Goal: Task Accomplishment & Management: Use online tool/utility

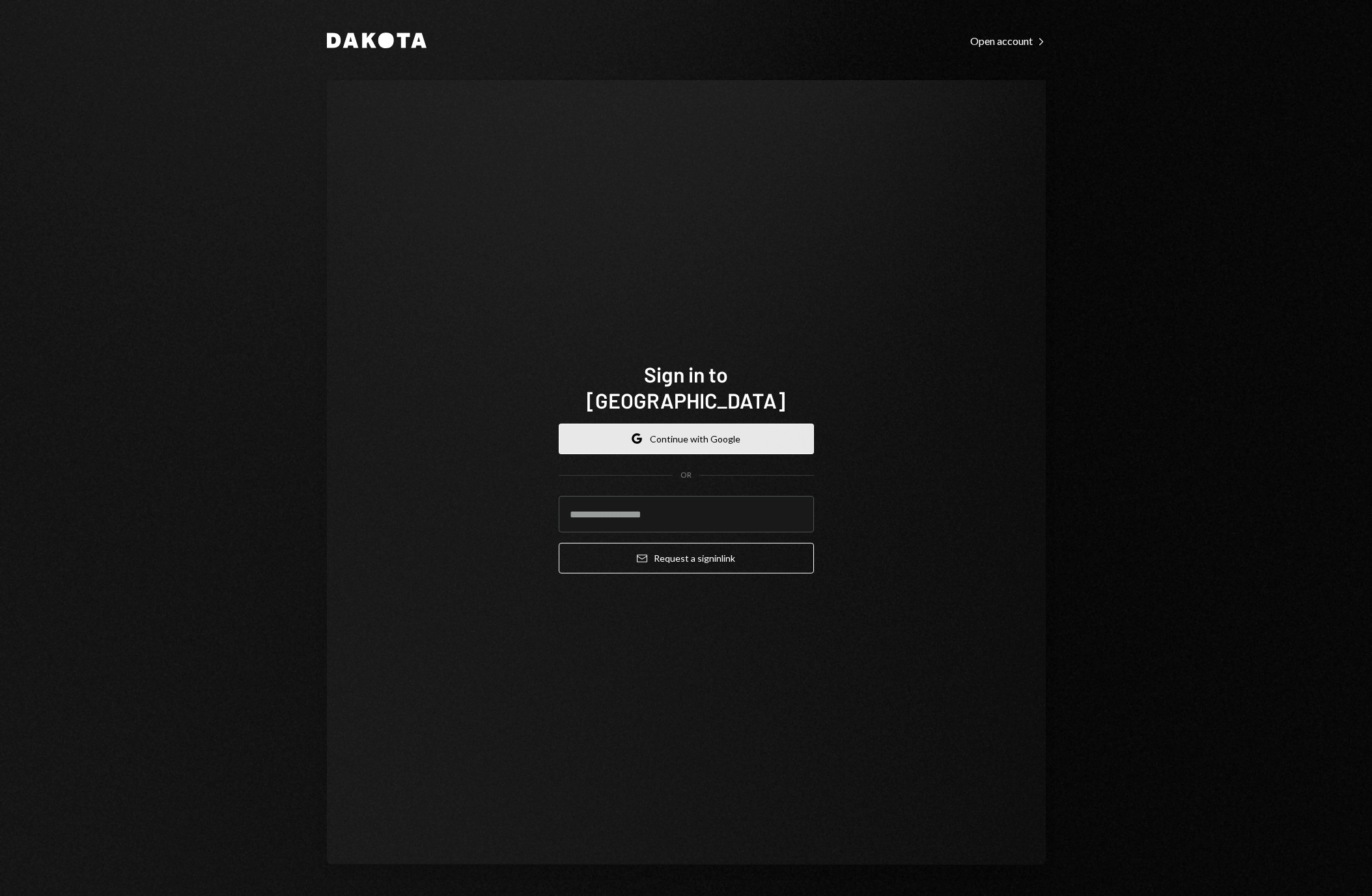
click at [776, 423] on button "Google Continue with Google" at bounding box center [686, 439] width 255 height 31
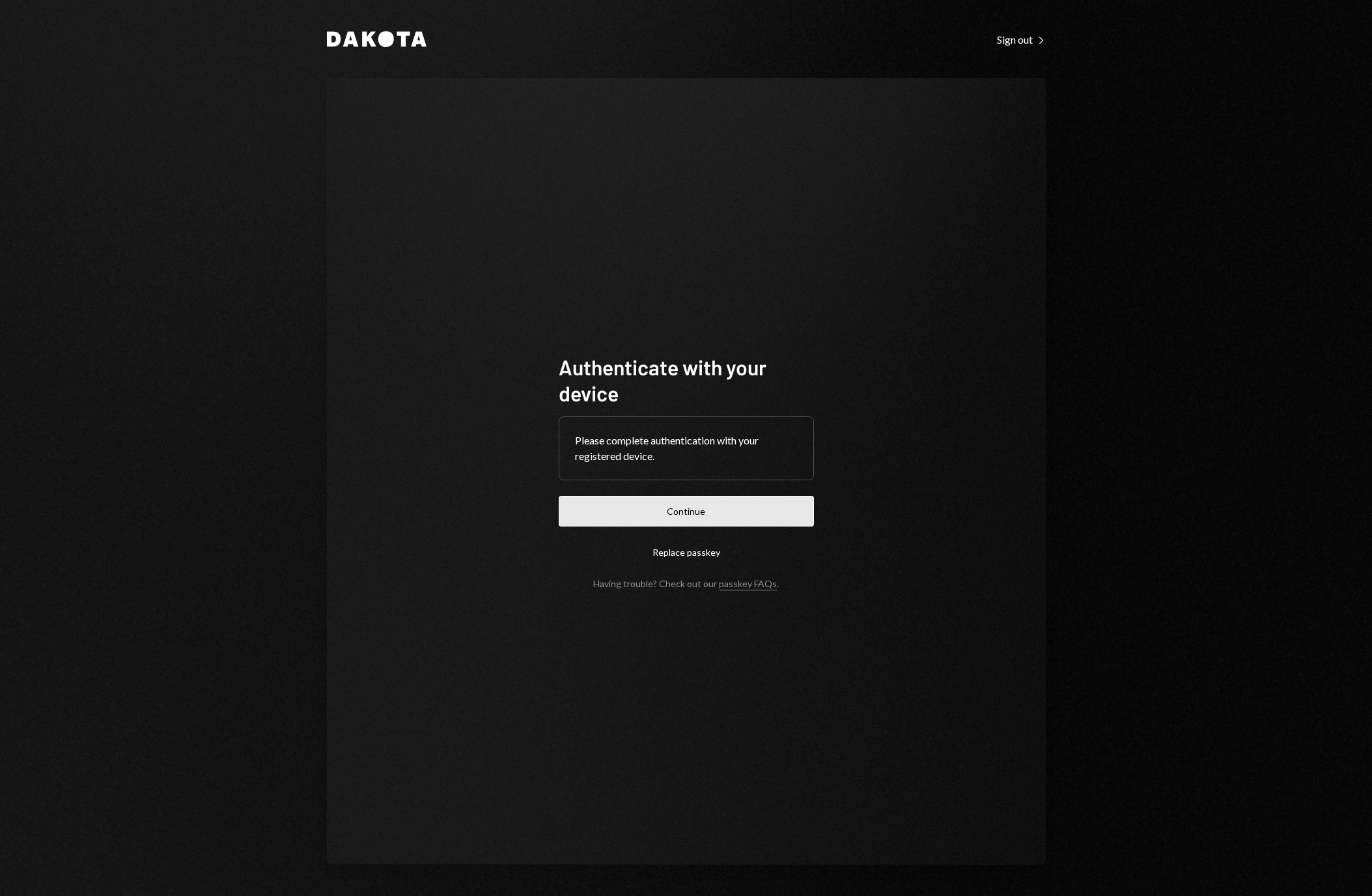
click at [675, 503] on button "Continue" at bounding box center [686, 511] width 255 height 31
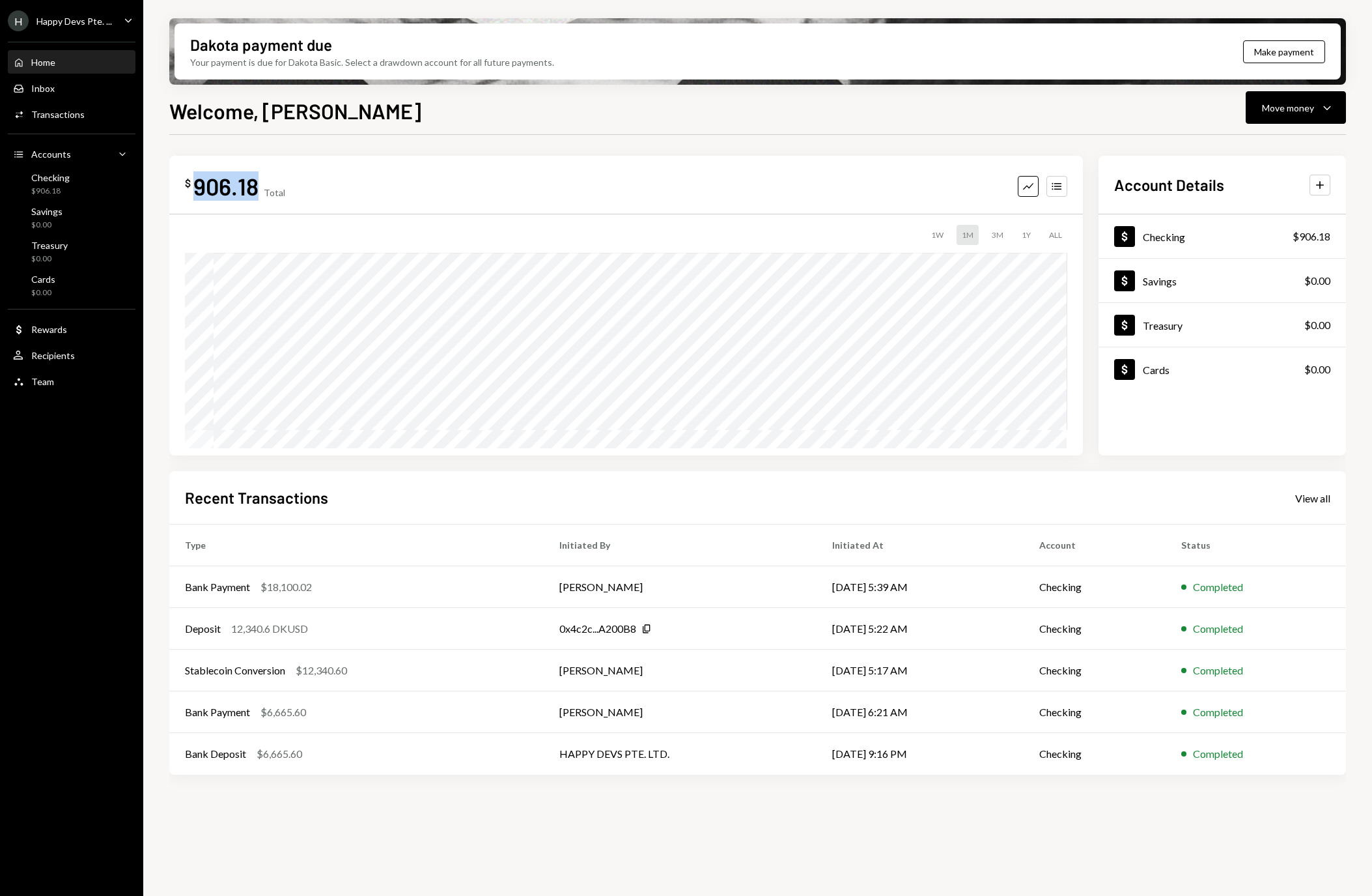
drag, startPoint x: 256, startPoint y: 185, endPoint x: 199, endPoint y: 187, distance: 57.0
click at [199, 187] on div "906.18" at bounding box center [226, 186] width 65 height 29
copy div "906.18"
